Goal: Information Seeking & Learning: Find specific fact

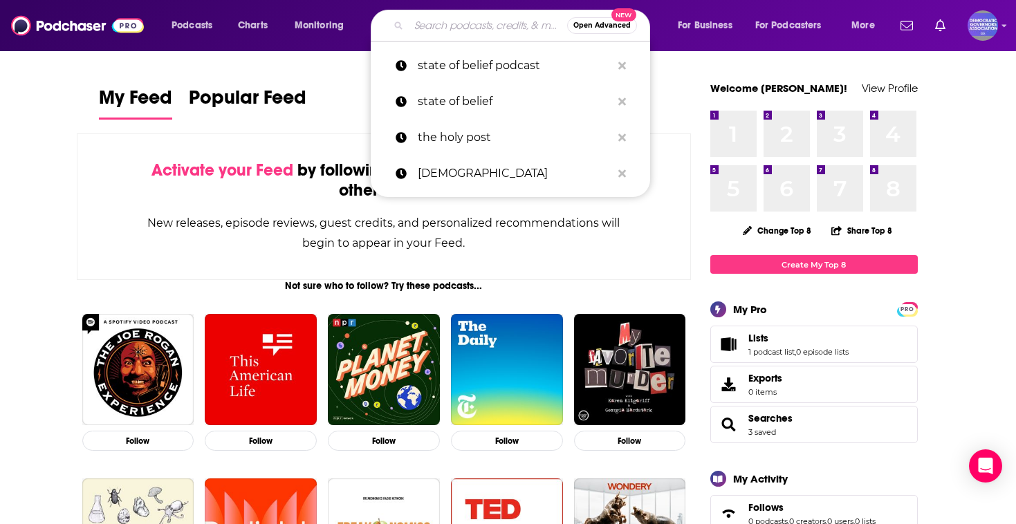
click at [442, 32] on input "Search podcasts, credits, & more..." at bounding box center [488, 26] width 158 height 22
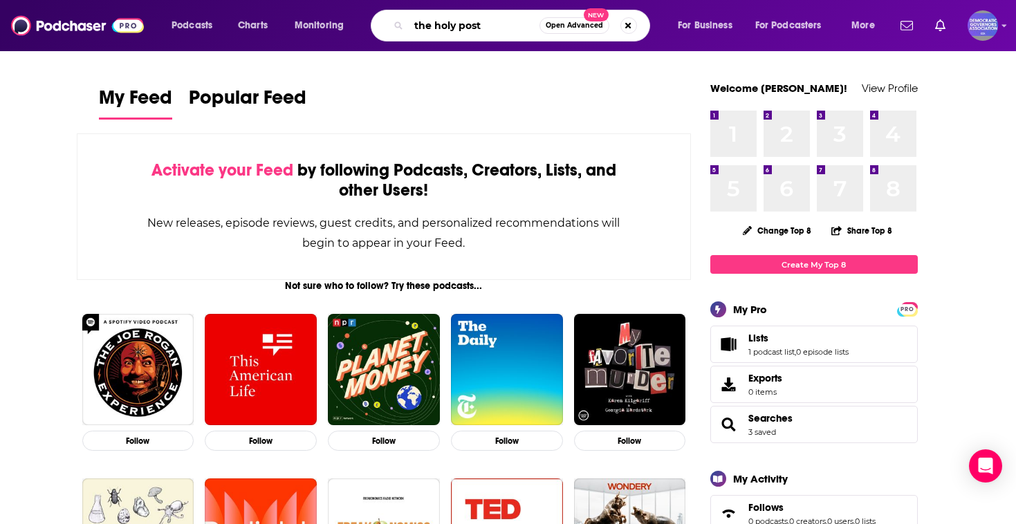
type input "the holy post"
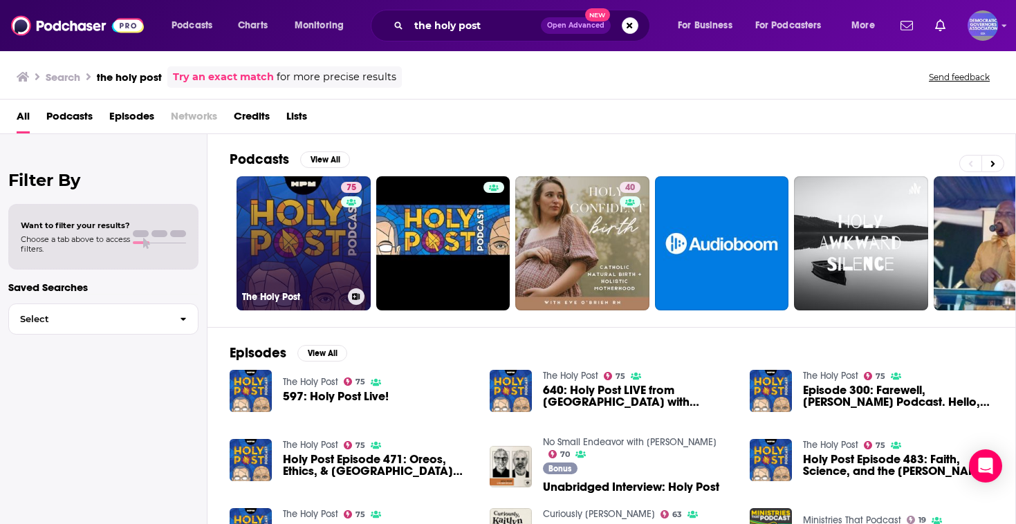
click at [309, 214] on link "75 The Holy Post" at bounding box center [304, 243] width 134 height 134
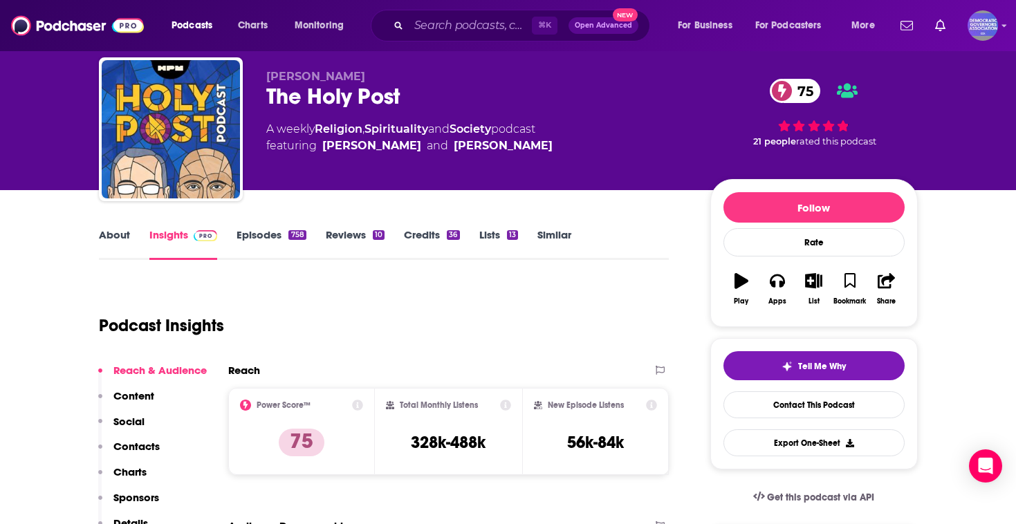
scroll to position [176, 0]
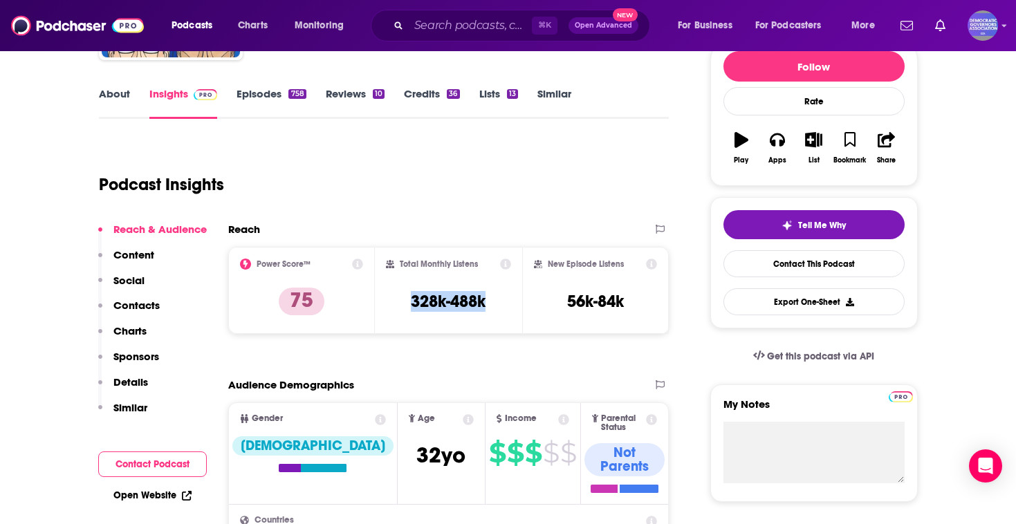
drag, startPoint x: 501, startPoint y: 297, endPoint x: 396, endPoint y: 296, distance: 105.1
click at [396, 296] on div "Total Monthly Listens 328k-488k" at bounding box center [448, 291] width 125 height 64
copy h3 "328k-488k"
